Goal: Transaction & Acquisition: Purchase product/service

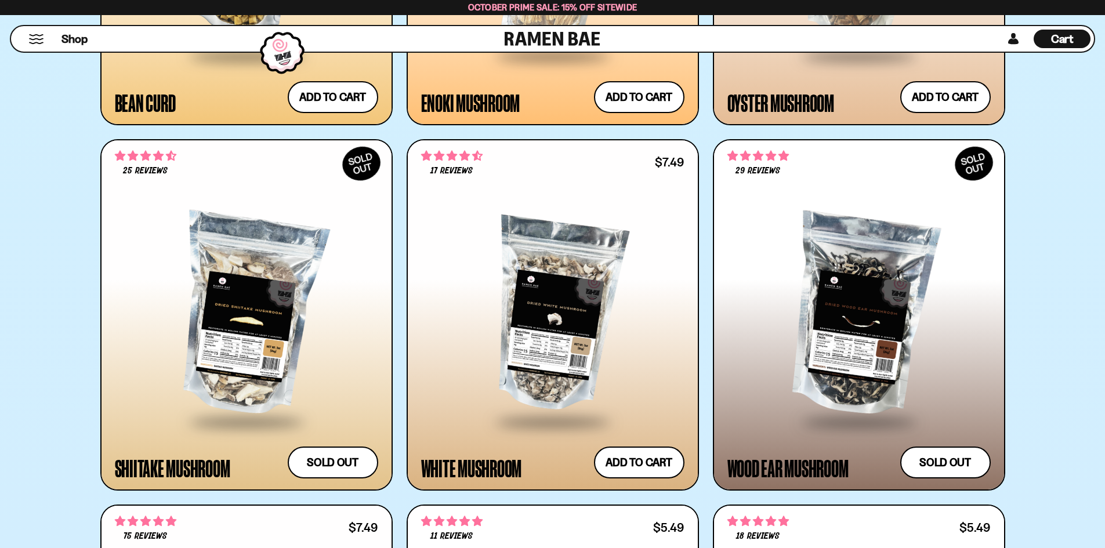
scroll to position [2778, 0]
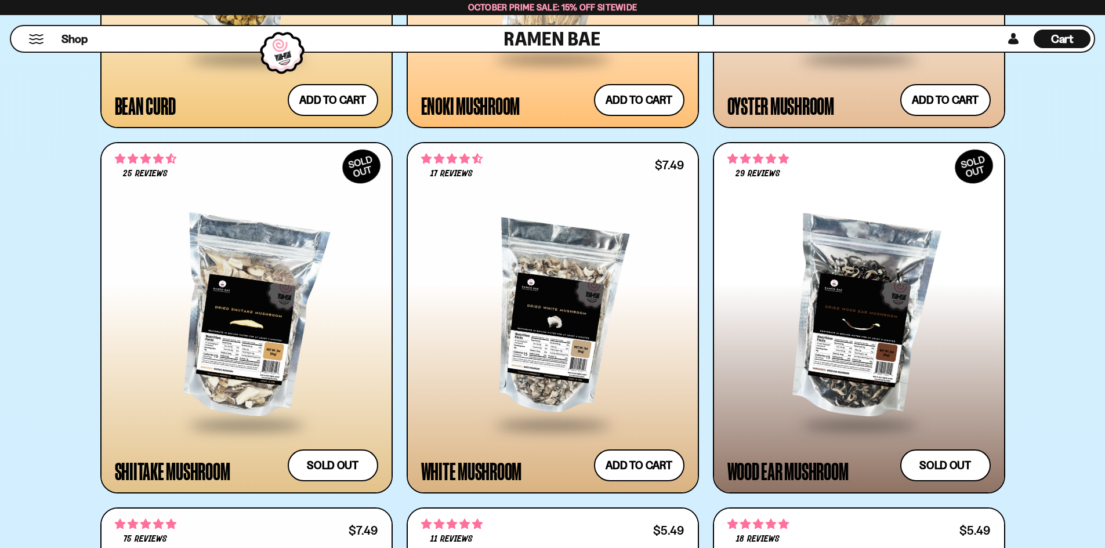
click at [1097, 497] on div "**********" at bounding box center [552, 84] width 1105 height 4578
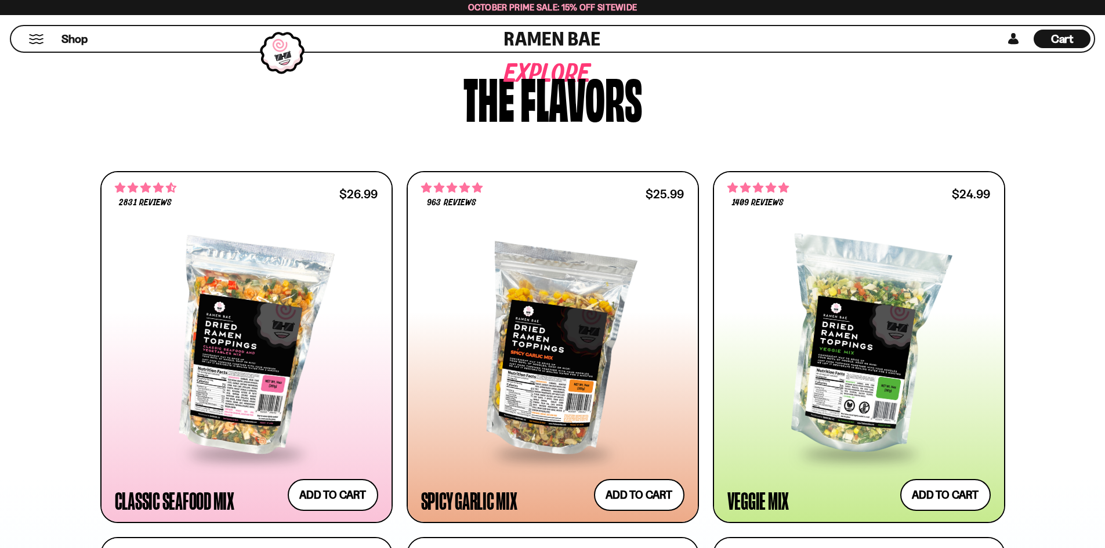
scroll to position [552, 0]
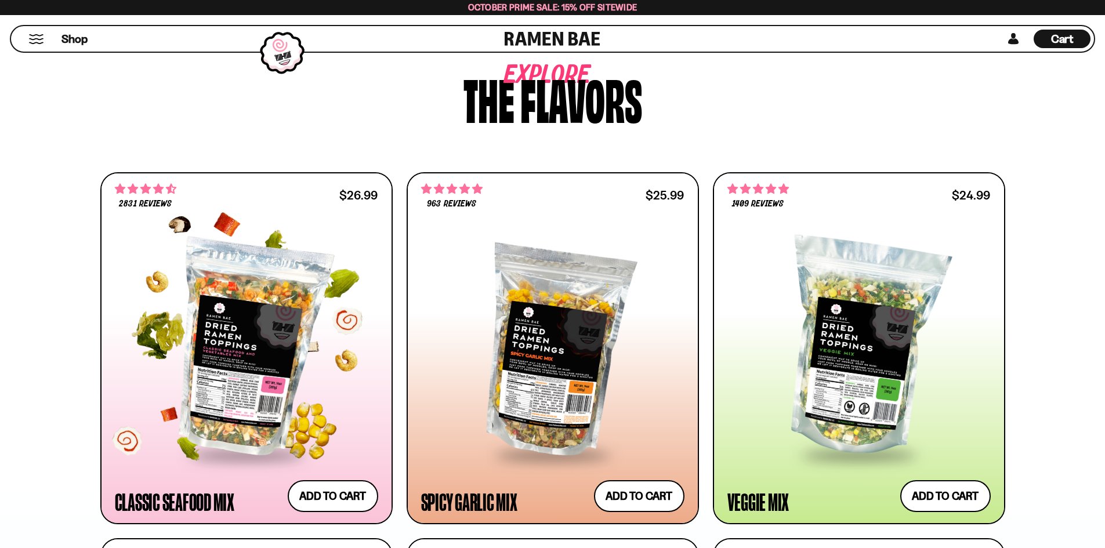
click at [218, 397] on div at bounding box center [246, 348] width 263 height 211
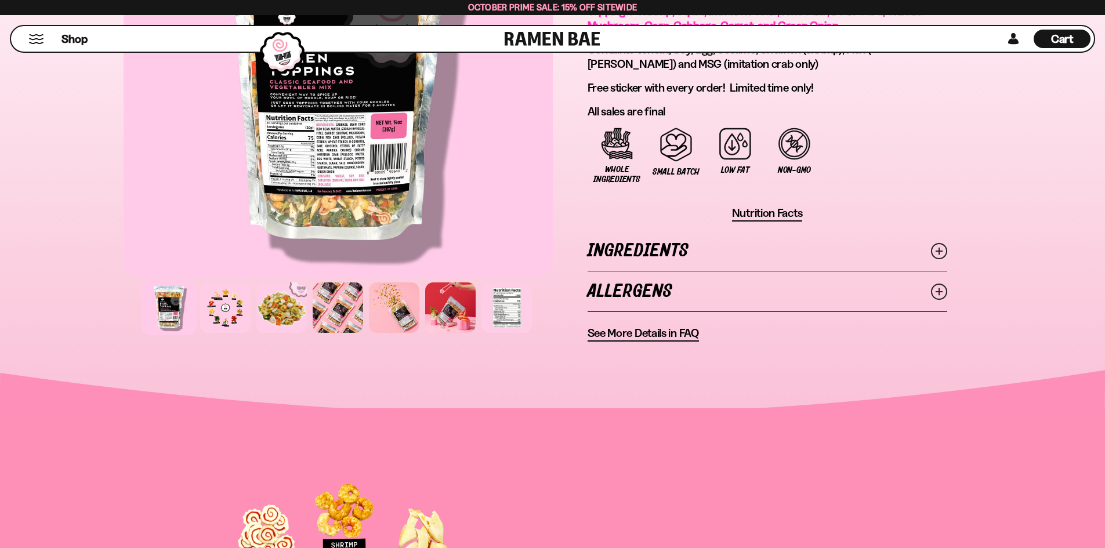
scroll to position [863, 0]
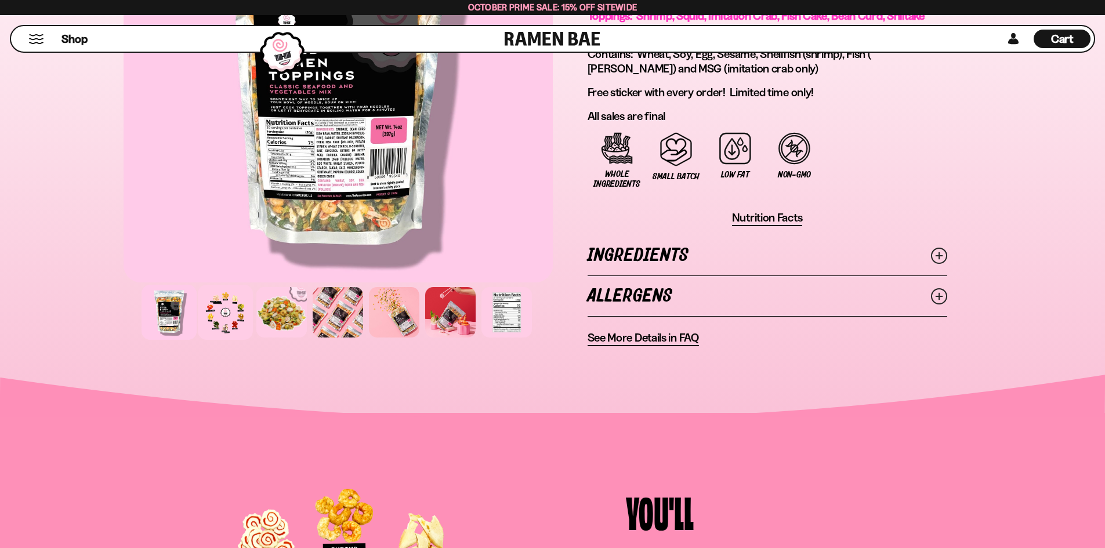
click at [225, 326] on div at bounding box center [225, 312] width 55 height 55
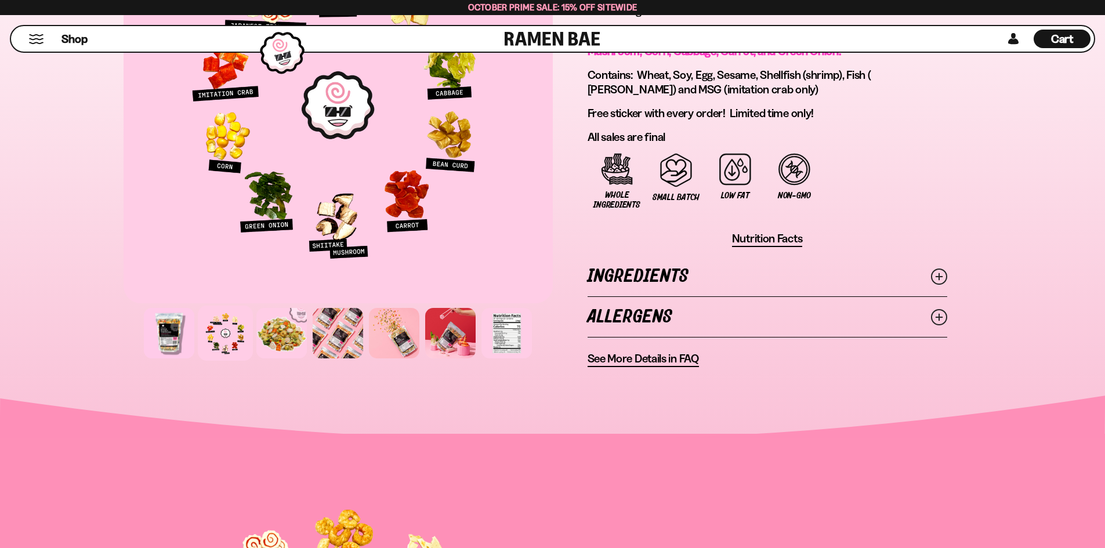
scroll to position [843, 0]
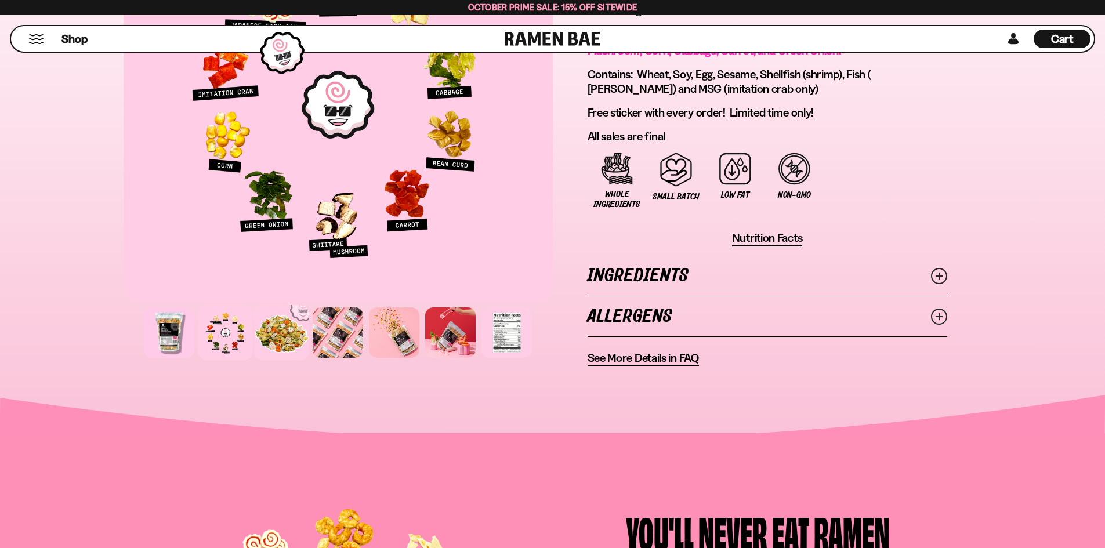
click at [271, 336] on div at bounding box center [281, 332] width 55 height 55
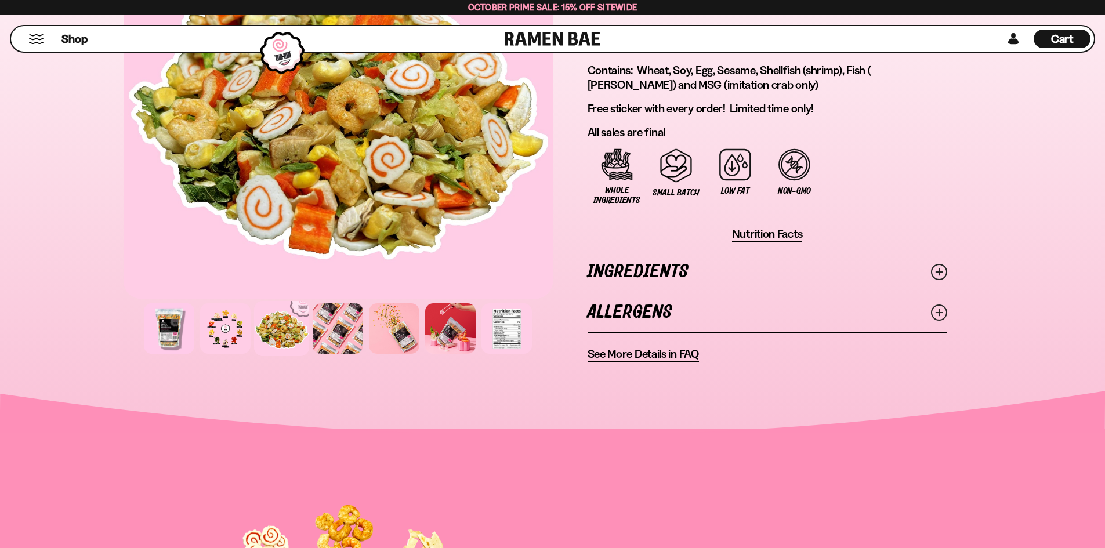
scroll to position [847, 0]
click at [344, 335] on div at bounding box center [338, 329] width 50 height 50
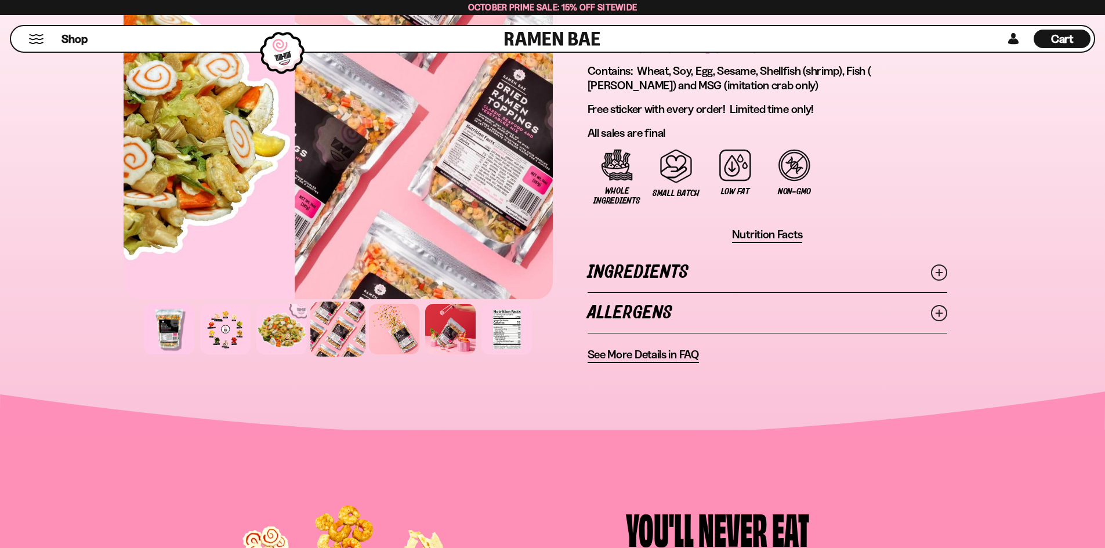
click at [397, 341] on div at bounding box center [394, 329] width 50 height 50
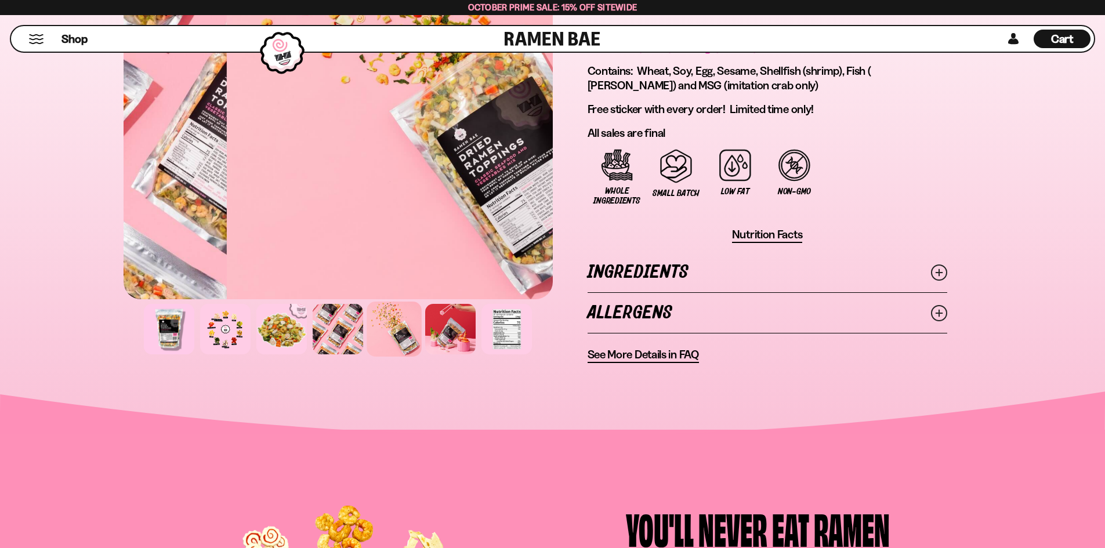
click at [452, 339] on div at bounding box center [450, 329] width 50 height 50
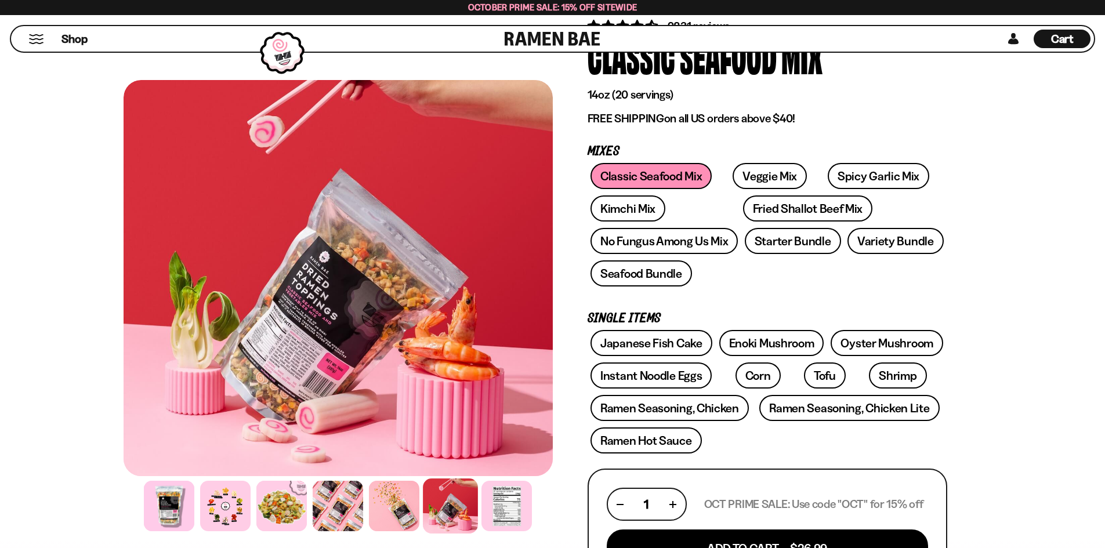
scroll to position [0, 0]
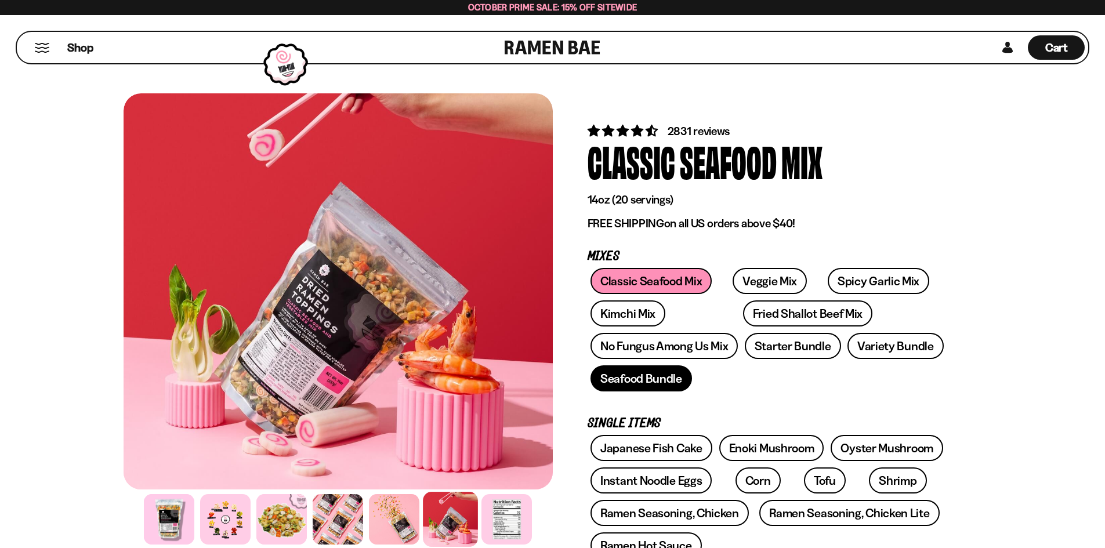
click at [669, 382] on link "Seafood Bundle" at bounding box center [642, 379] width 102 height 26
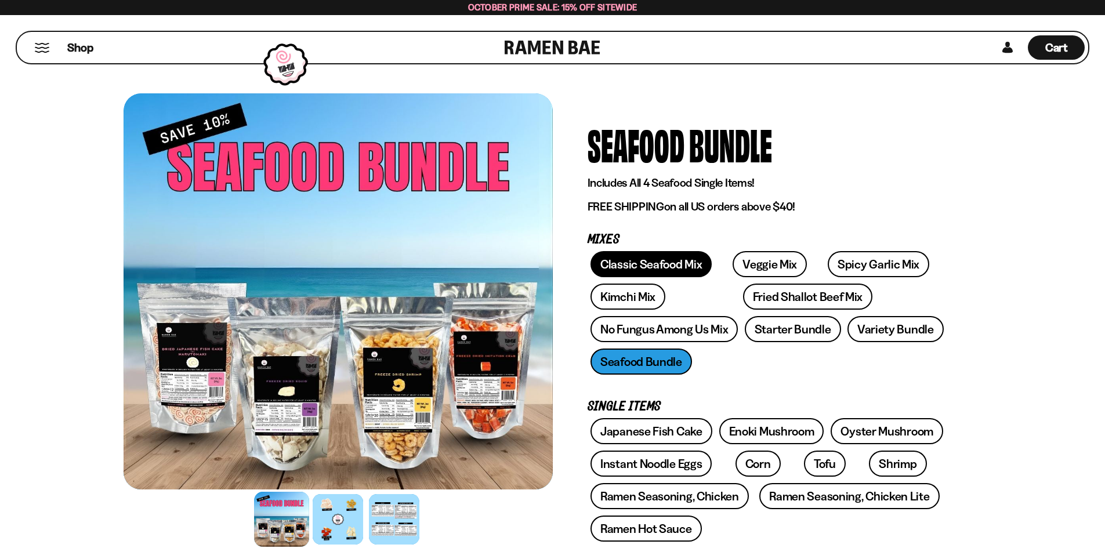
click at [660, 259] on link "Classic Seafood Mix" at bounding box center [651, 264] width 121 height 26
